Goal: Transaction & Acquisition: Purchase product/service

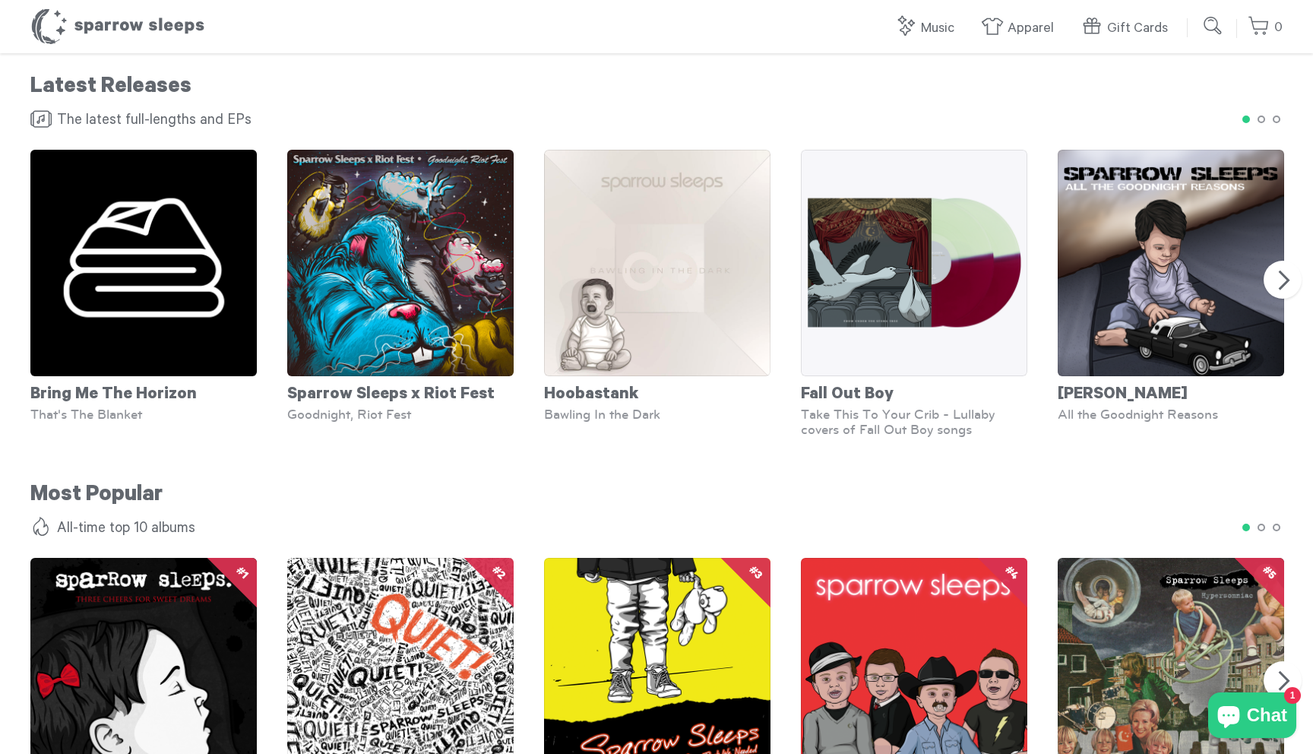
scroll to position [923, 0]
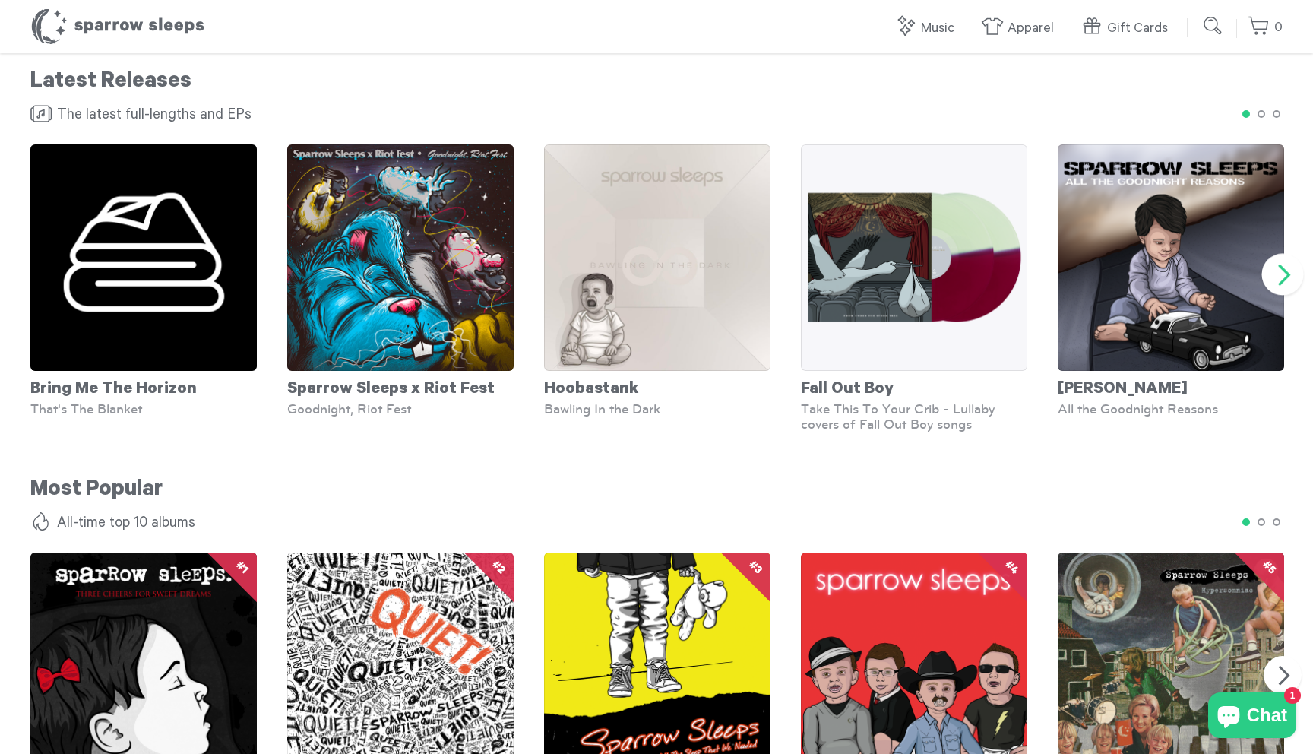
click at [1265, 283] on section "Previous Bring Me The Horizon That's The Blanket Sparrow Sleeps x Riot Fest Goo…" at bounding box center [656, 275] width 1313 height 314
click at [1278, 276] on button "Next" at bounding box center [1283, 275] width 42 height 42
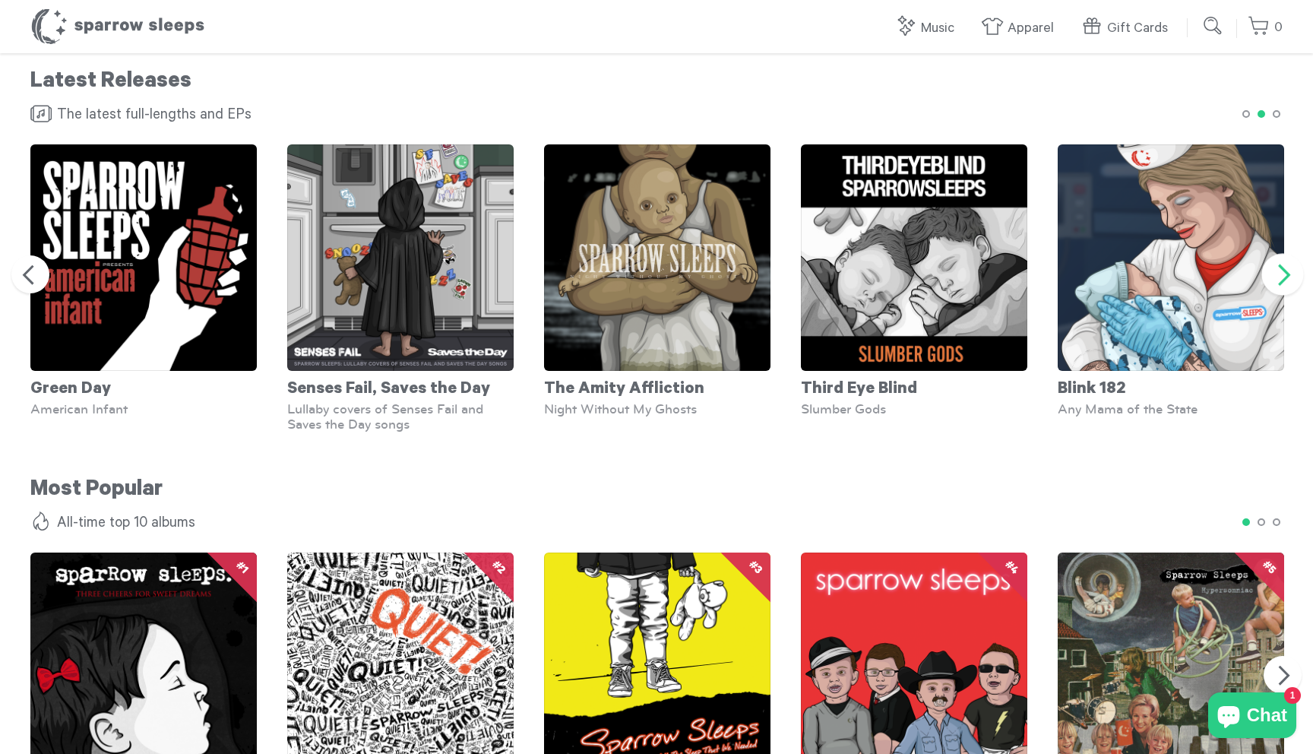
click at [1278, 276] on button "Next" at bounding box center [1283, 275] width 42 height 42
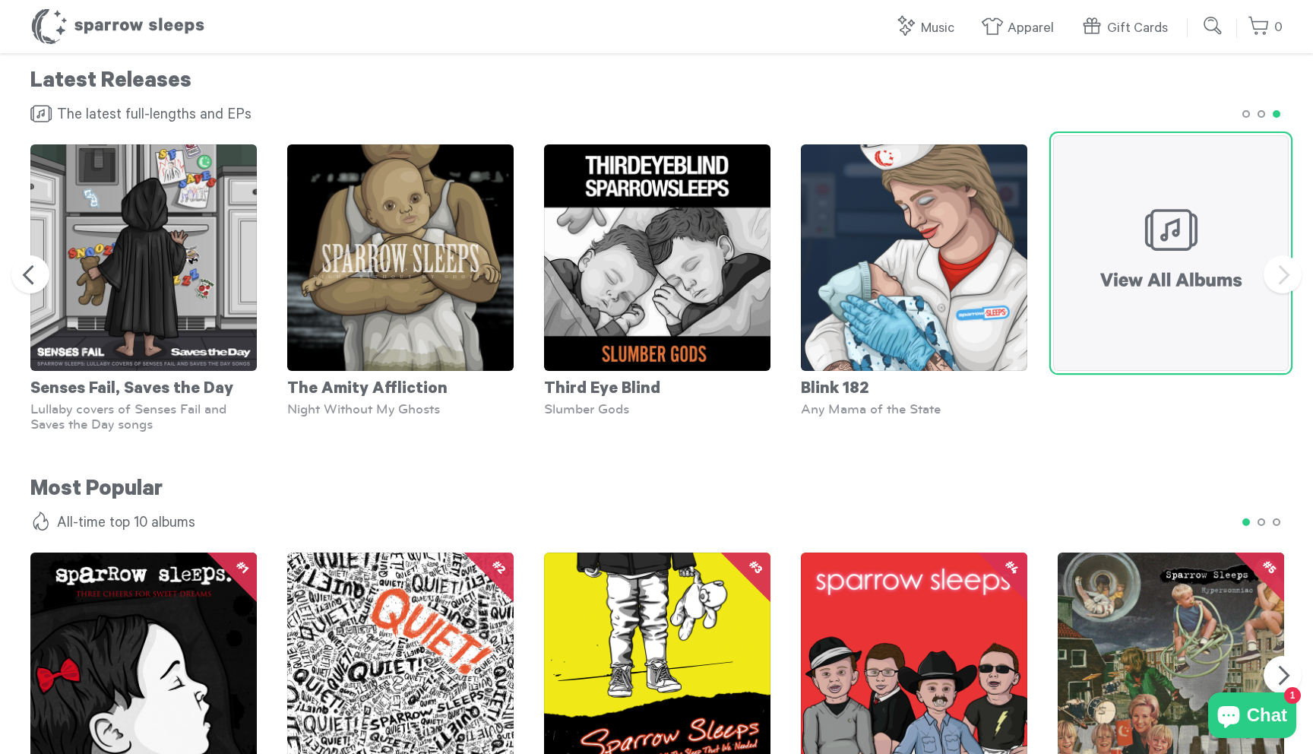
click at [1167, 275] on img at bounding box center [1170, 252] width 235 height 235
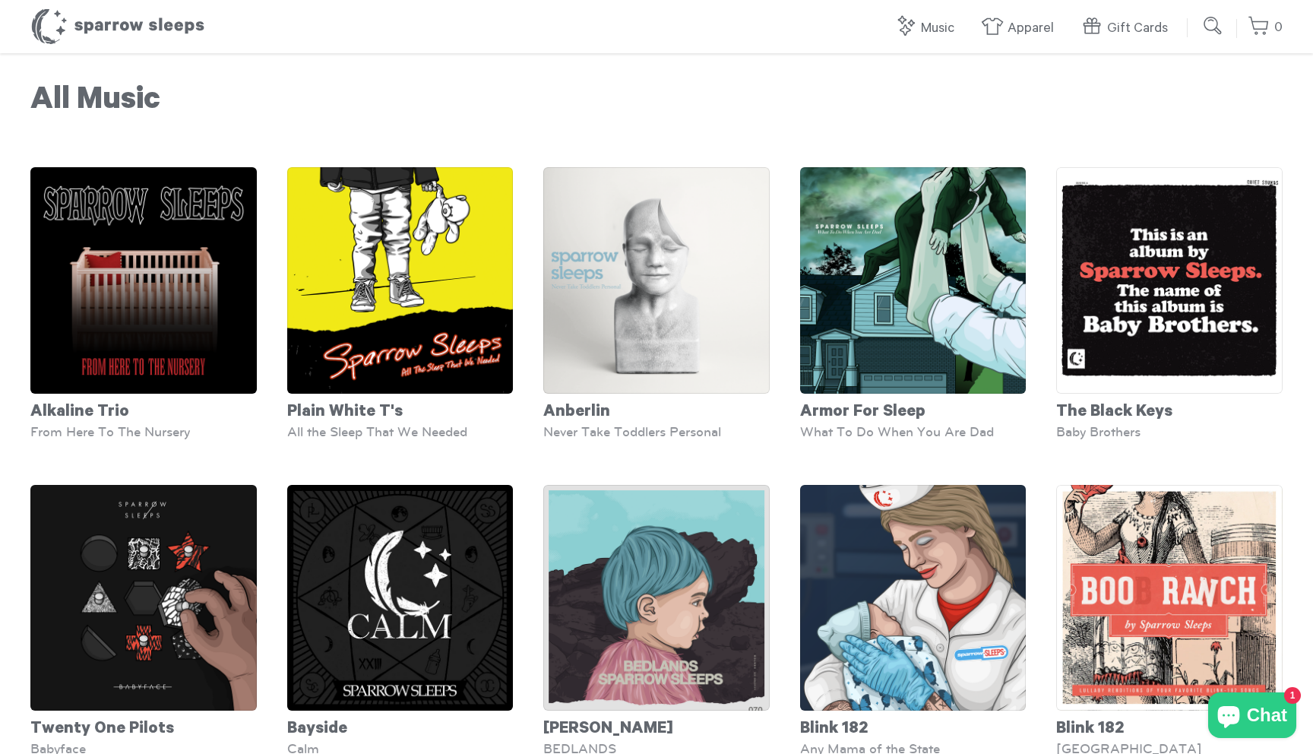
click at [1219, 17] on input "submit" at bounding box center [1213, 26] width 30 height 30
type input "*********"
click at [1198, 11] on input "submit" at bounding box center [1213, 26] width 30 height 30
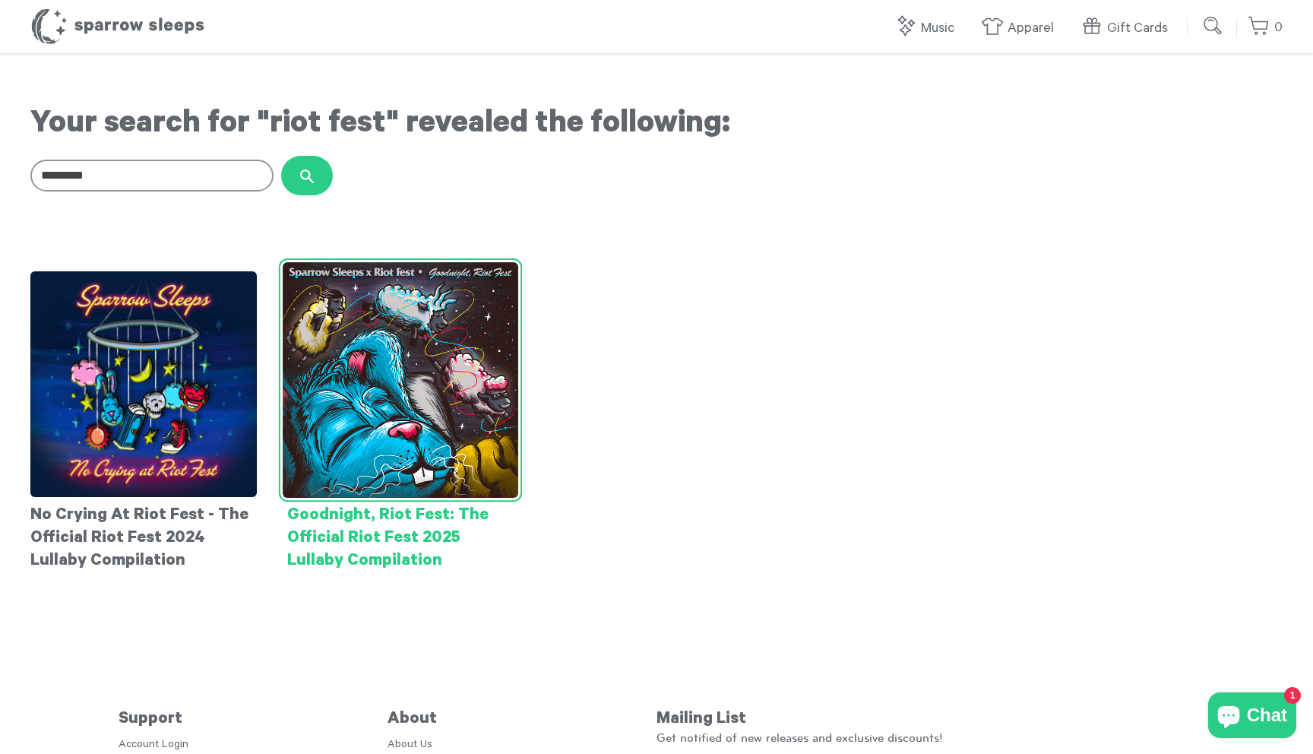
click at [425, 313] on img at bounding box center [400, 379] width 235 height 235
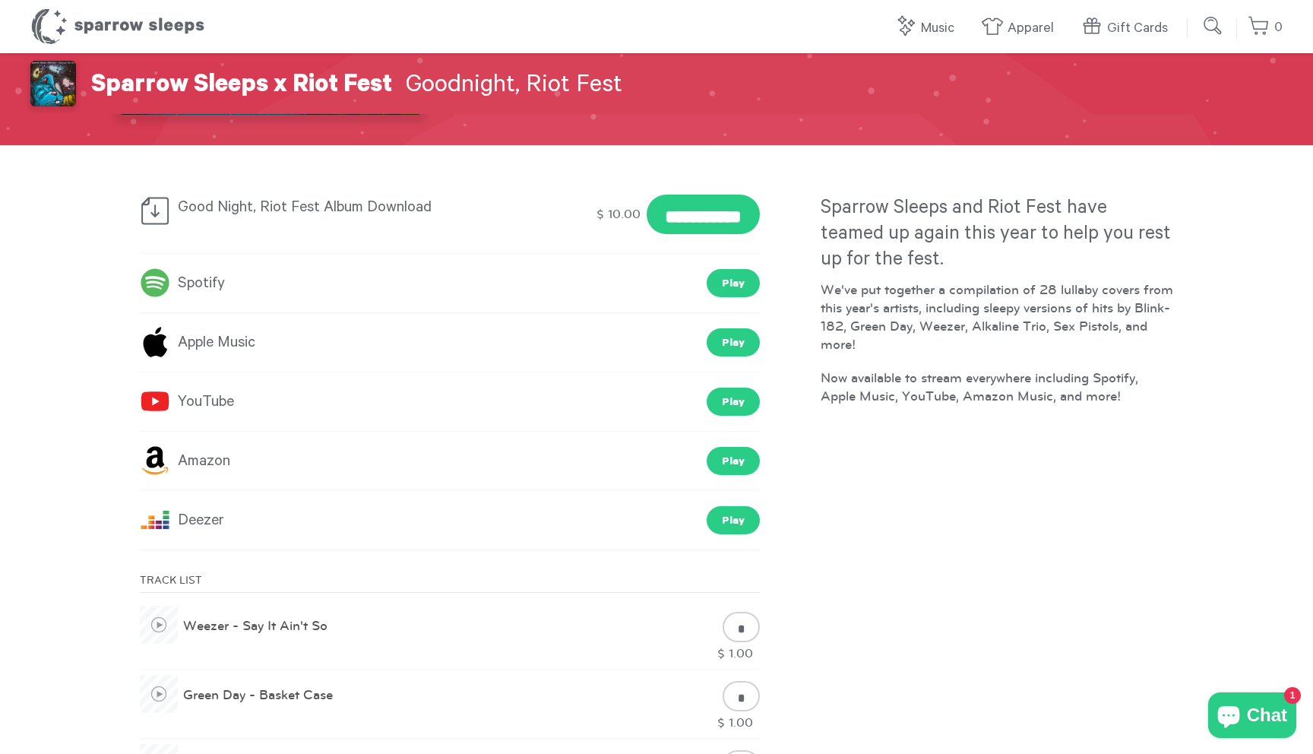
scroll to position [235, 0]
